Goal: Find specific page/section

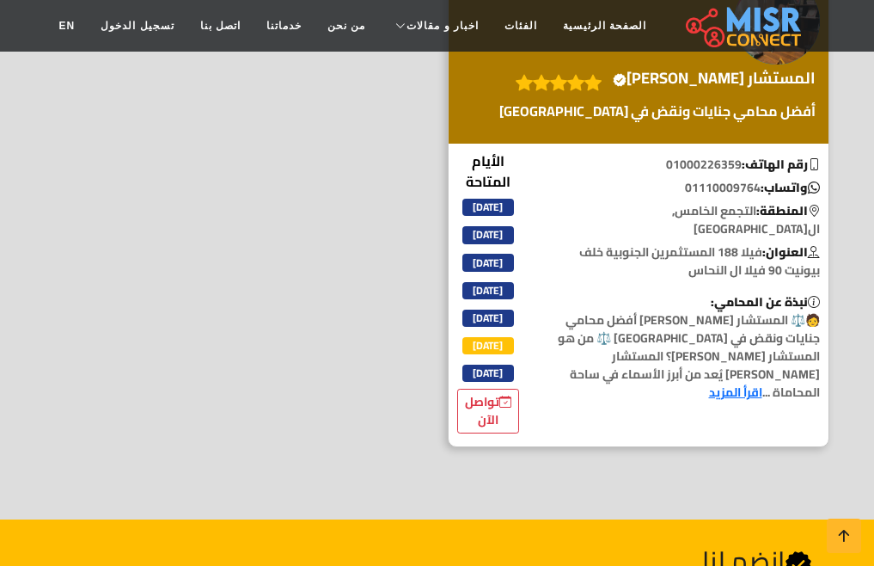
scroll to position [516, 0]
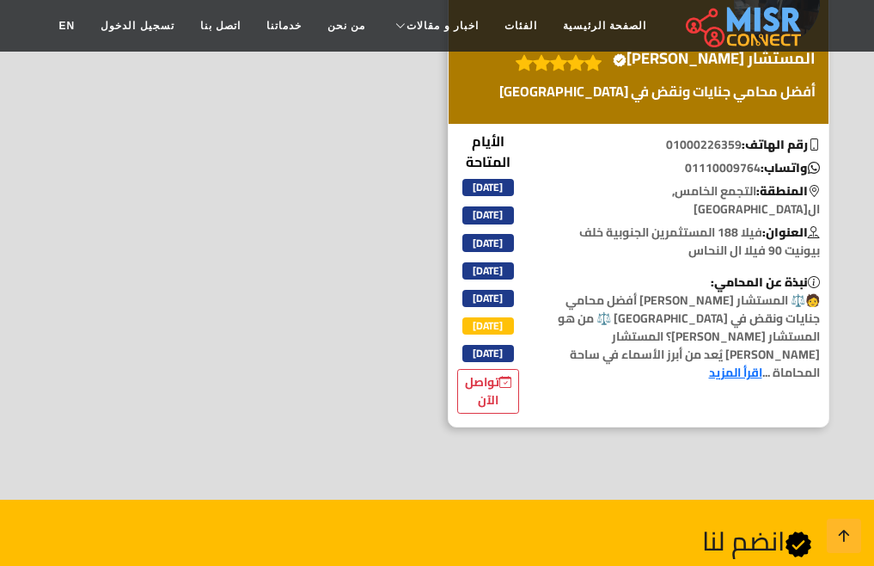
click at [709, 361] on link "اقرأ المزيد" at bounding box center [735, 372] width 53 height 22
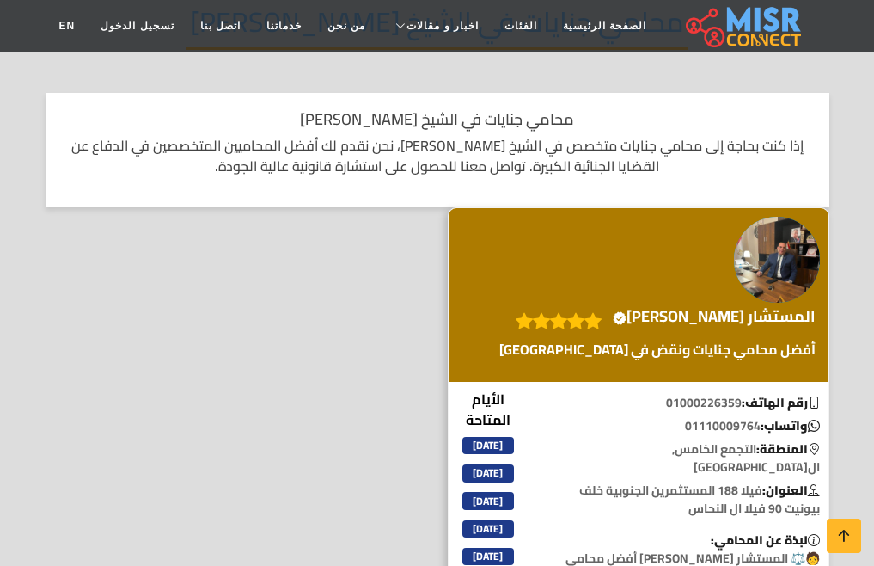
scroll to position [0, 0]
